Goal: Information Seeking & Learning: Find specific fact

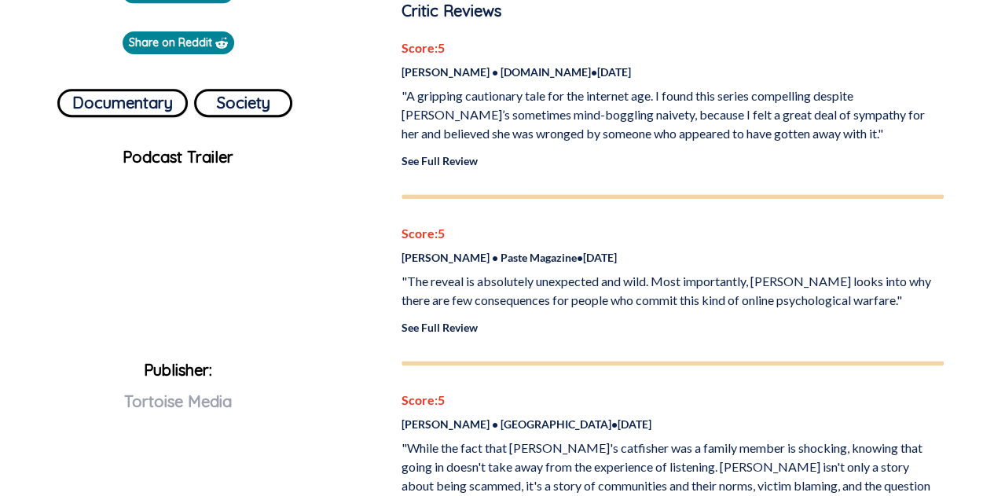
scroll to position [540, 0]
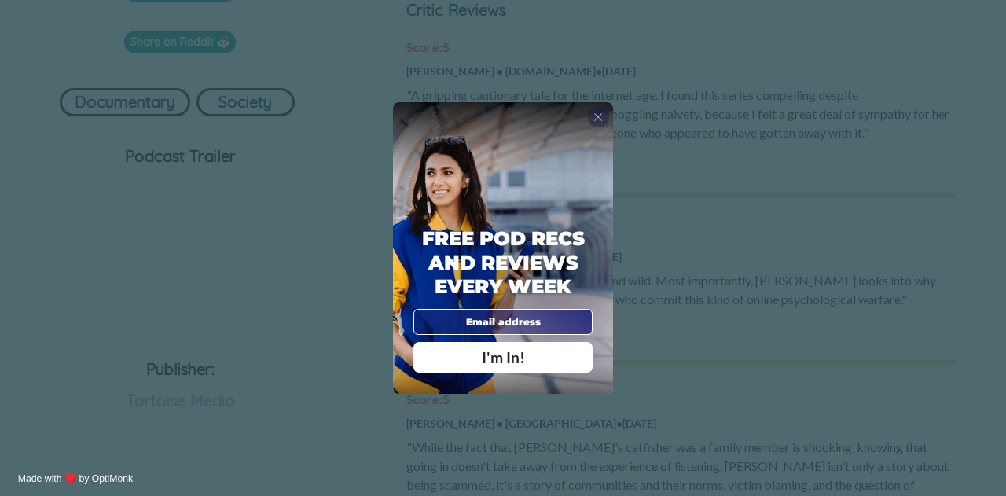
click at [605, 118] on div "X" at bounding box center [598, 117] width 20 height 20
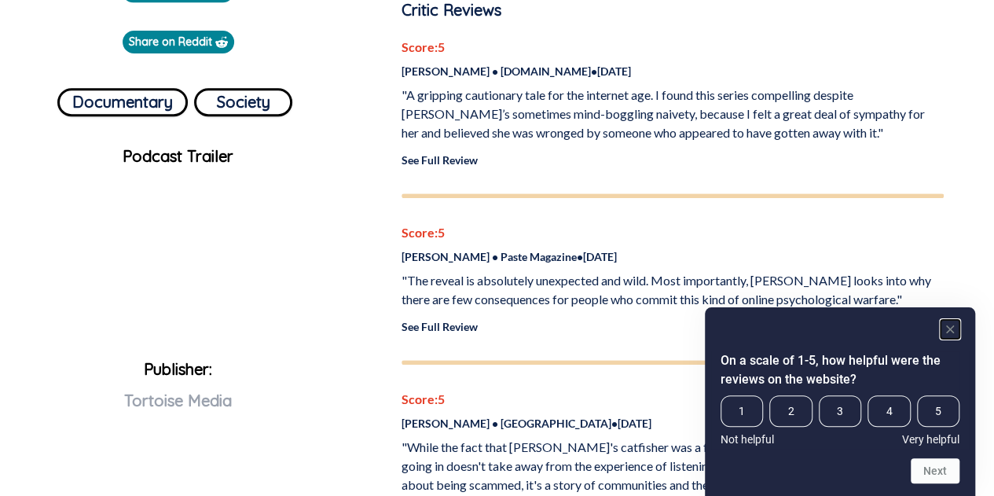
click at [951, 333] on rect "Hide survey" at bounding box center [950, 329] width 19 height 19
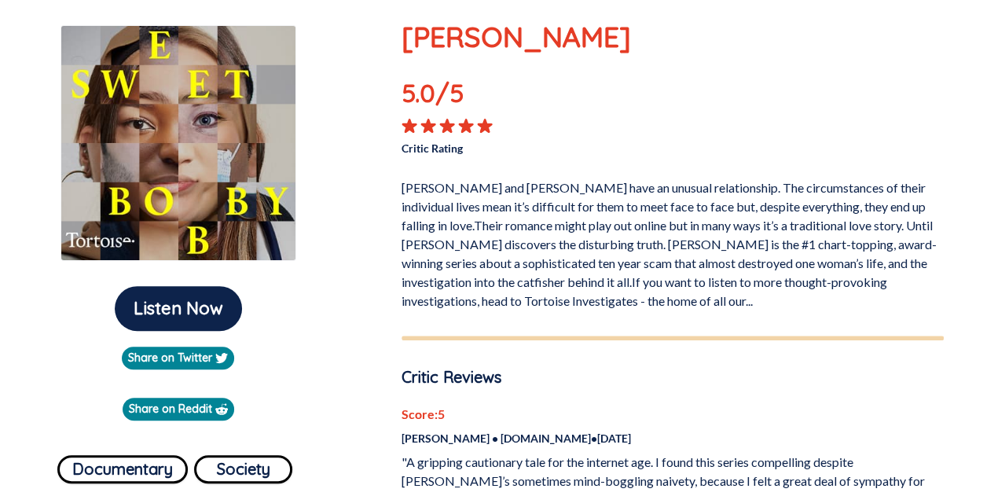
scroll to position [0, 0]
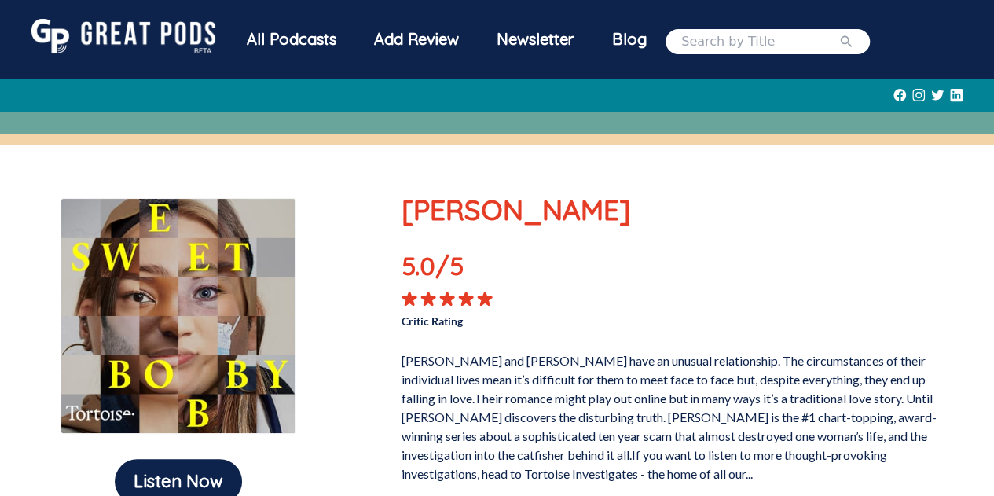
click at [737, 33] on input "search" at bounding box center [760, 41] width 157 height 19
type input "Trace"
click at [839, 32] on button "submit" at bounding box center [847, 41] width 16 height 19
